Goal: Find specific page/section: Find specific page/section

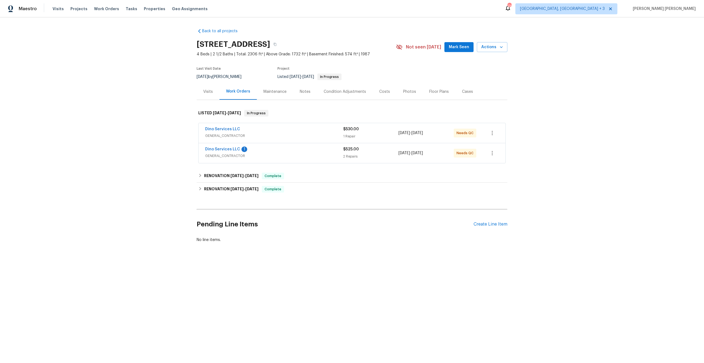
click at [306, 78] on span "[DATE] - [DATE]" at bounding box center [302, 77] width 24 height 4
click at [292, 77] on span "[DATE]" at bounding box center [296, 77] width 12 height 4
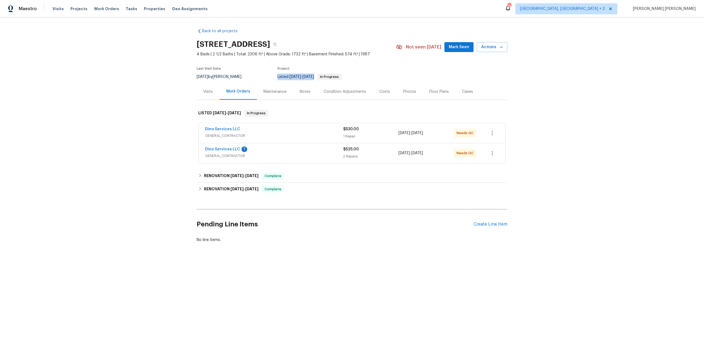
click at [292, 77] on span "[DATE]" at bounding box center [296, 77] width 12 height 4
click at [281, 76] on span "Listed [DATE] - [DATE] In Progress" at bounding box center [310, 77] width 64 height 4
drag, startPoint x: 281, startPoint y: 76, endPoint x: 320, endPoint y: 77, distance: 38.5
click at [319, 77] on span "Listed [DATE] - [DATE] In Progress" at bounding box center [310, 77] width 64 height 4
click at [314, 77] on span "[DATE]" at bounding box center [309, 77] width 12 height 4
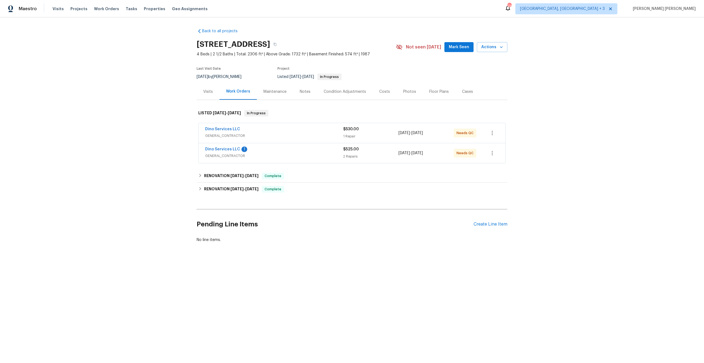
drag, startPoint x: 323, startPoint y: 77, endPoint x: 265, endPoint y: 73, distance: 58.1
click at [265, 73] on div "Last Visit Date [DATE] by [PERSON_NAME] Project Listed [DATE] - [DATE] In Progr…" at bounding box center [290, 74] width 186 height 20
click at [278, 75] on span "Listed [DATE] - [DATE] In Progress" at bounding box center [310, 77] width 64 height 4
drag, startPoint x: 278, startPoint y: 75, endPoint x: 323, endPoint y: 75, distance: 45.4
click at [323, 75] on span "Listed [DATE] - [DATE] In Progress" at bounding box center [310, 77] width 64 height 4
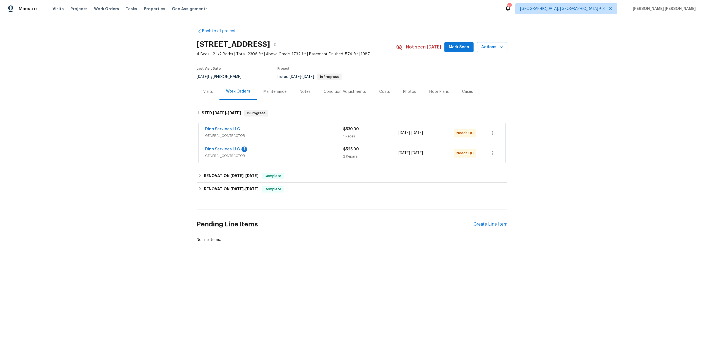
click at [302, 129] on div "Dino Services LLC" at bounding box center [274, 129] width 138 height 7
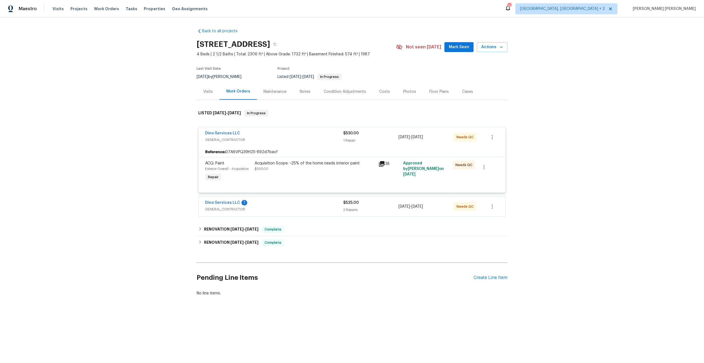
click at [319, 204] on div "Dino Services LLC 1" at bounding box center [274, 203] width 138 height 7
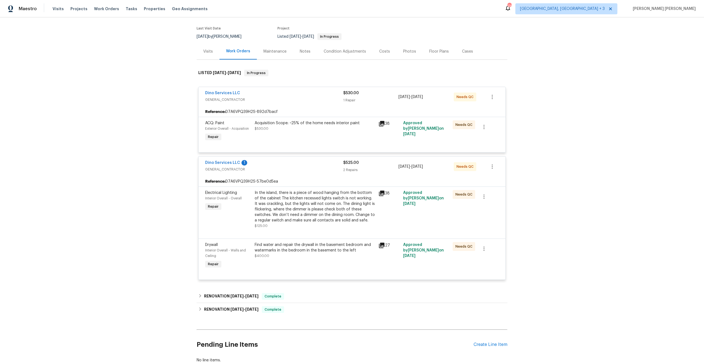
scroll to position [41, 0]
click at [276, 92] on div "Dino Services LLC" at bounding box center [274, 93] width 138 height 7
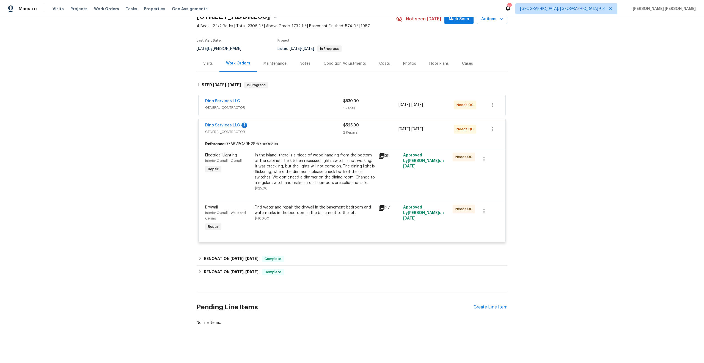
scroll to position [32, 0]
click at [295, 129] on span "GENERAL_CONTRACTOR" at bounding box center [274, 132] width 138 height 6
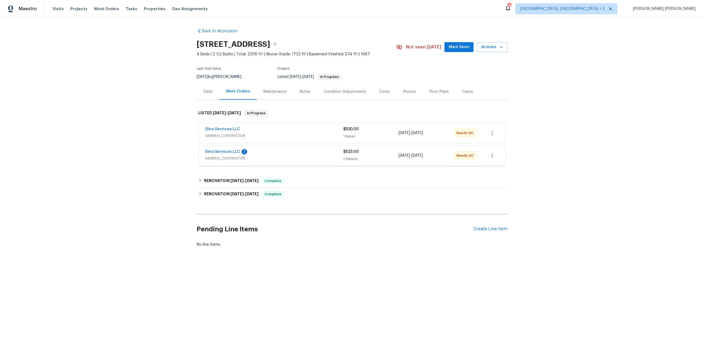
scroll to position [0, 0]
